Goal: Information Seeking & Learning: Learn about a topic

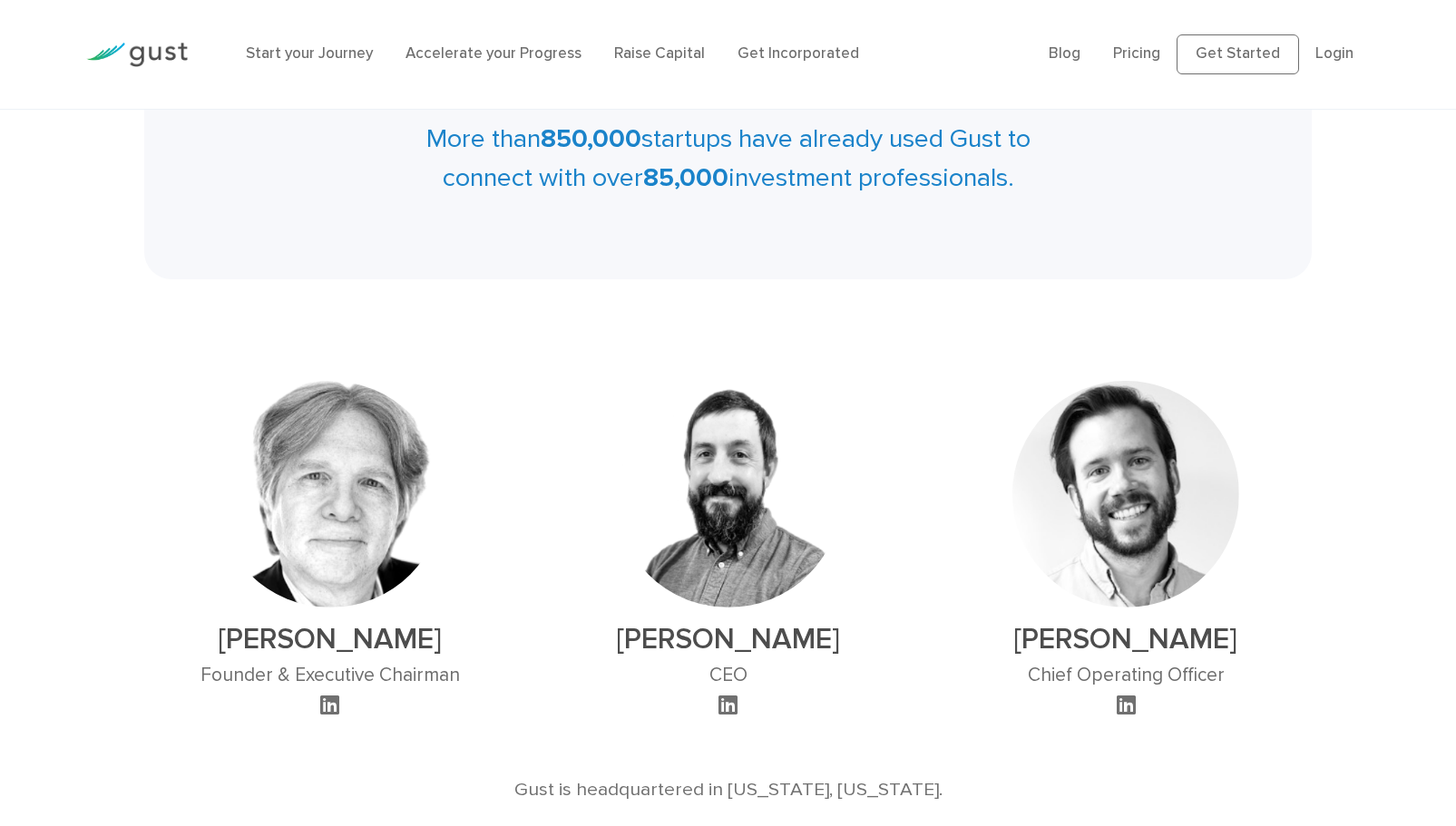
scroll to position [929, 0]
click at [1152, 57] on link "Pricing" at bounding box center [1136, 54] width 47 height 19
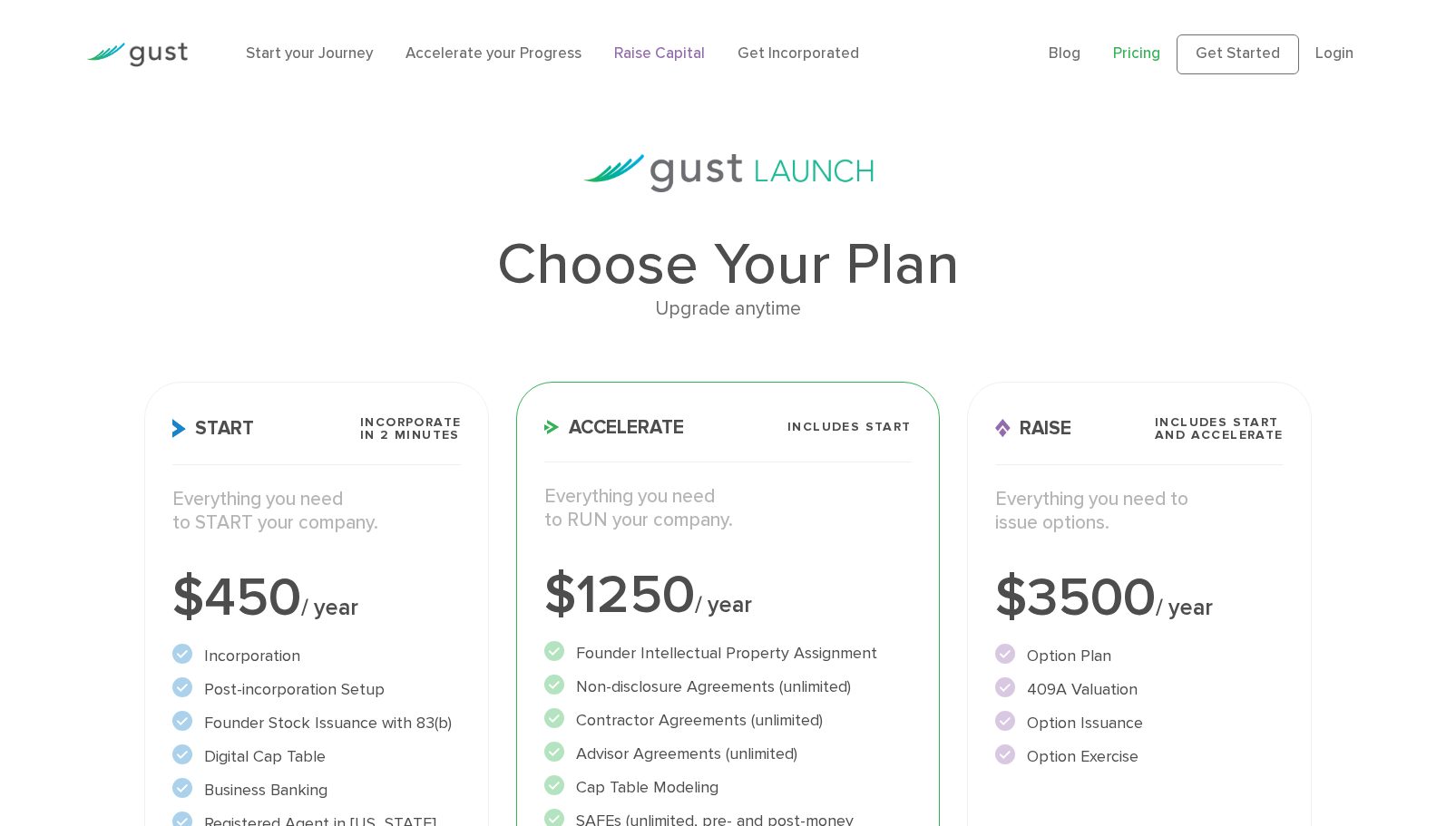
click at [640, 52] on link "Raise Capital" at bounding box center [660, 54] width 91 height 19
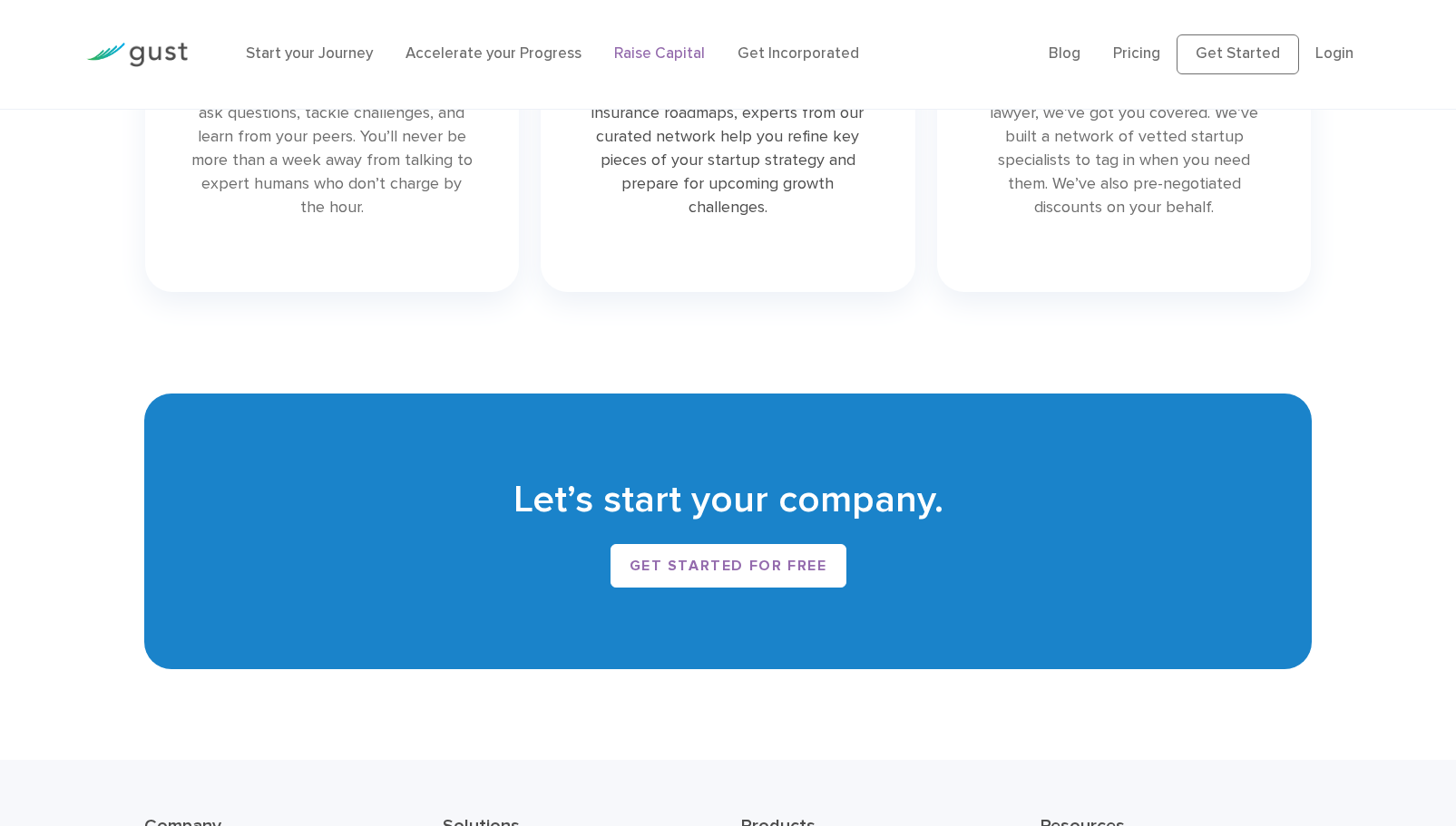
scroll to position [2825, 0]
